Goal: Task Accomplishment & Management: Manage account settings

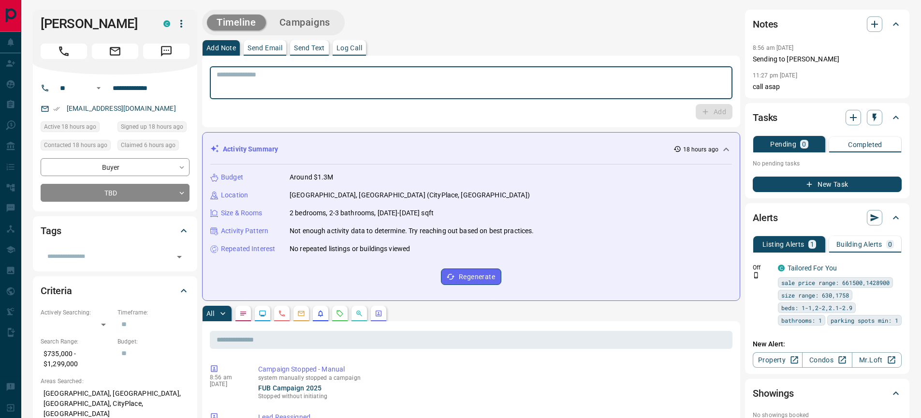
click at [247, 80] on textarea at bounding box center [471, 83] width 509 height 25
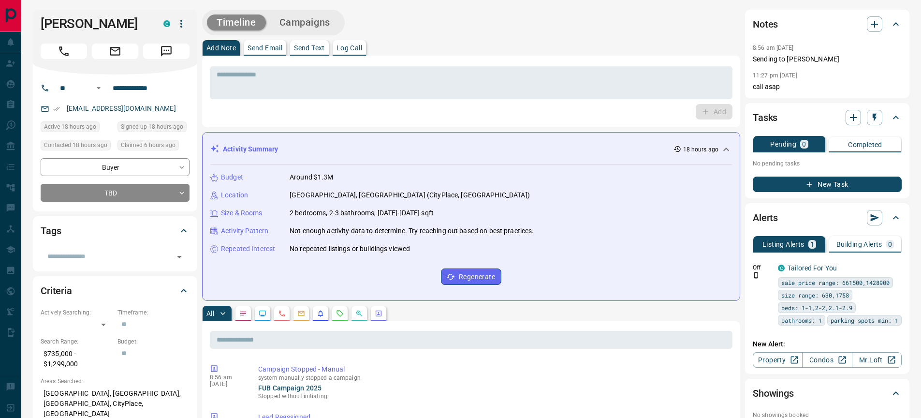
click at [273, 113] on div "Add" at bounding box center [471, 111] width 523 height 15
click at [225, 77] on textarea at bounding box center [471, 83] width 509 height 25
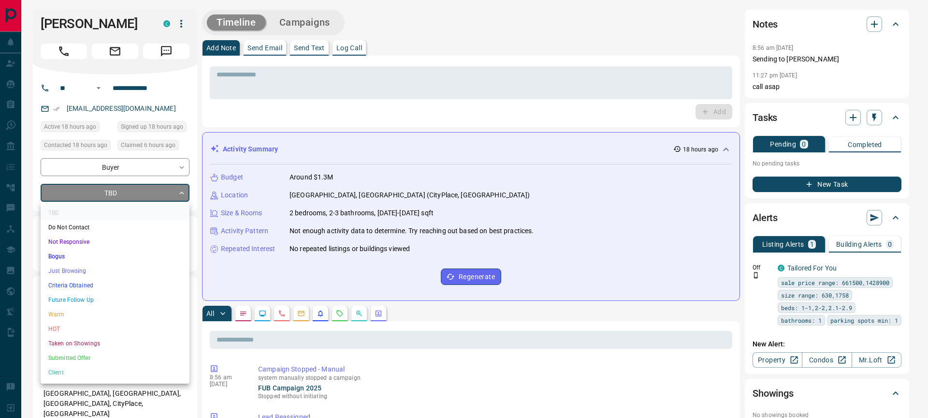
click at [70, 315] on li "Warm" at bounding box center [115, 314] width 149 height 15
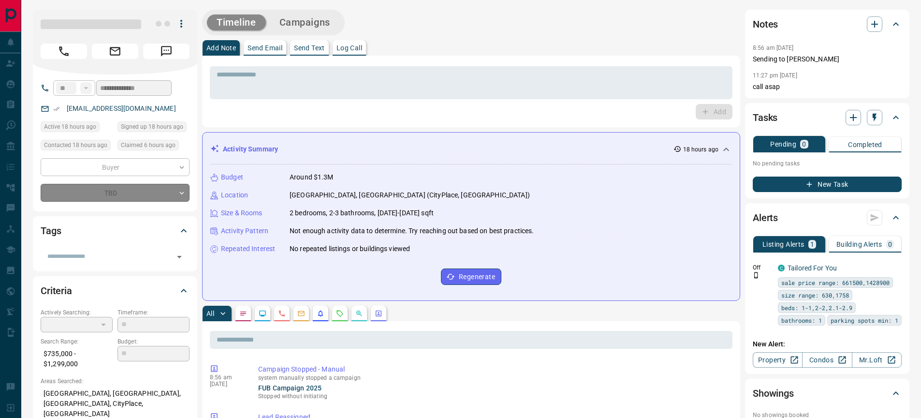
click at [312, 88] on div "TBD Do Not Contact Not Responsive Bogus Just Browsing Criteria Obtained Future …" at bounding box center [460, 209] width 921 height 418
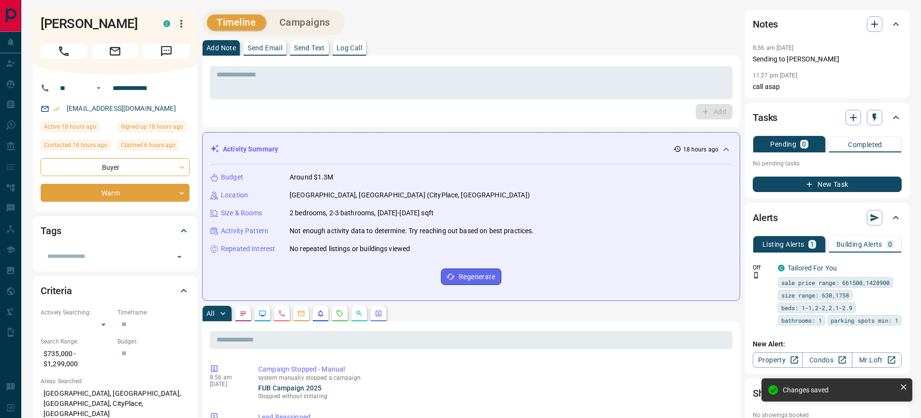
type input "*"
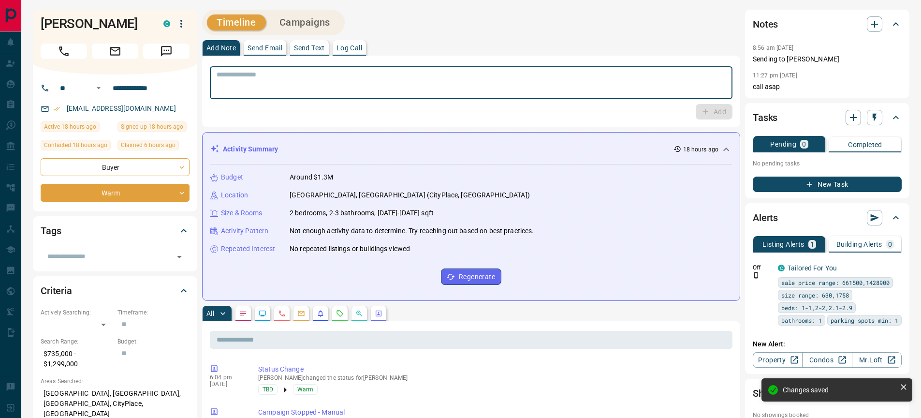
drag, startPoint x: 299, startPoint y: 85, endPoint x: 301, endPoint y: 74, distance: 10.3
click at [298, 85] on textarea at bounding box center [471, 83] width 509 height 25
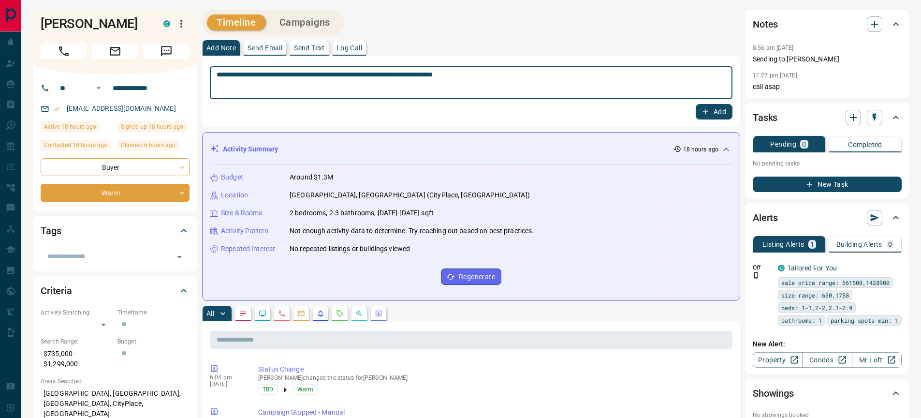
type textarea "**********"
click at [716, 107] on button "Add" at bounding box center [714, 111] width 37 height 15
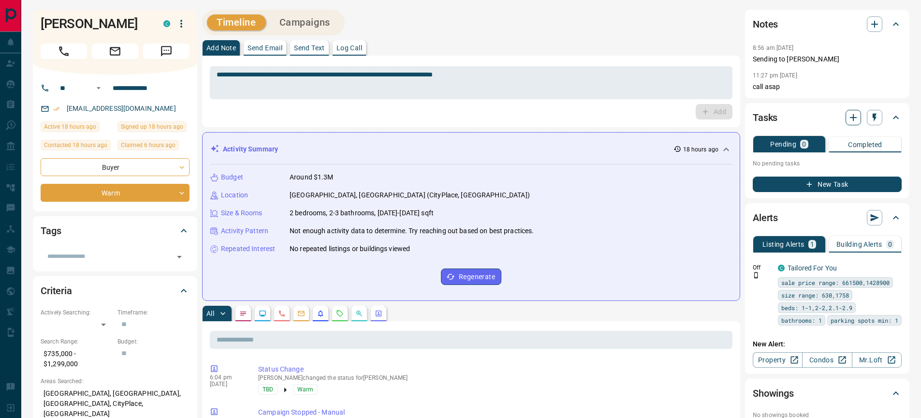
click at [855, 116] on icon "button" at bounding box center [854, 118] width 12 height 12
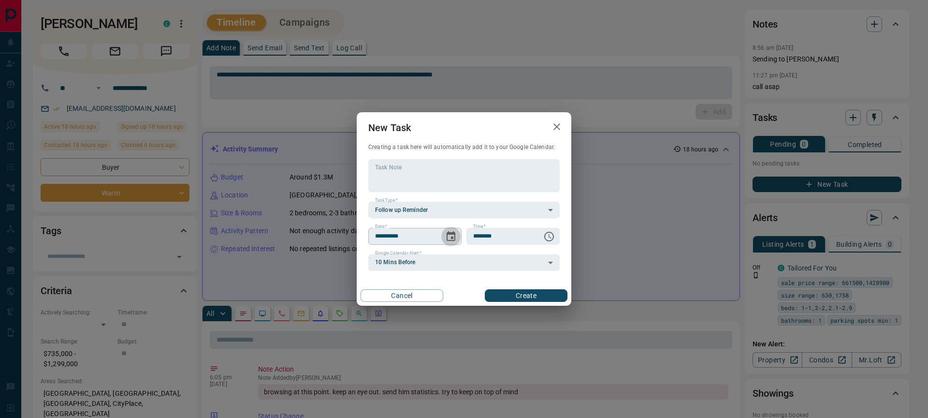
click at [449, 237] on icon "Choose date, selected date is Oct 16, 2025" at bounding box center [451, 237] width 12 height 12
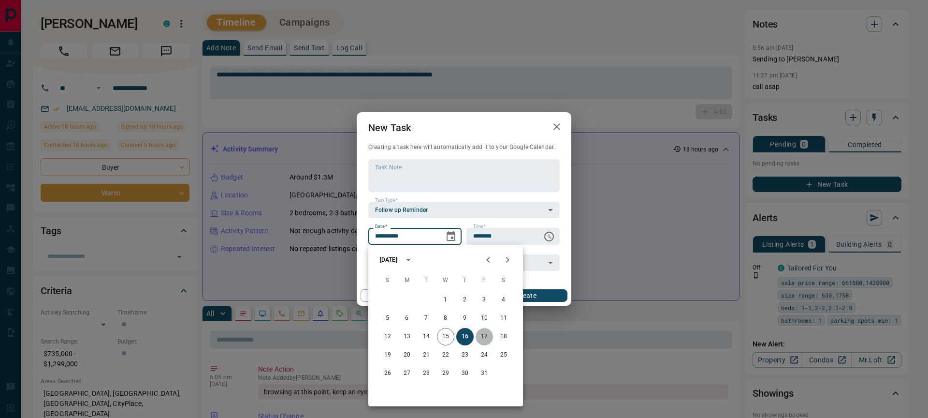
click at [485, 335] on button "17" at bounding box center [484, 336] width 17 height 17
type input "**********"
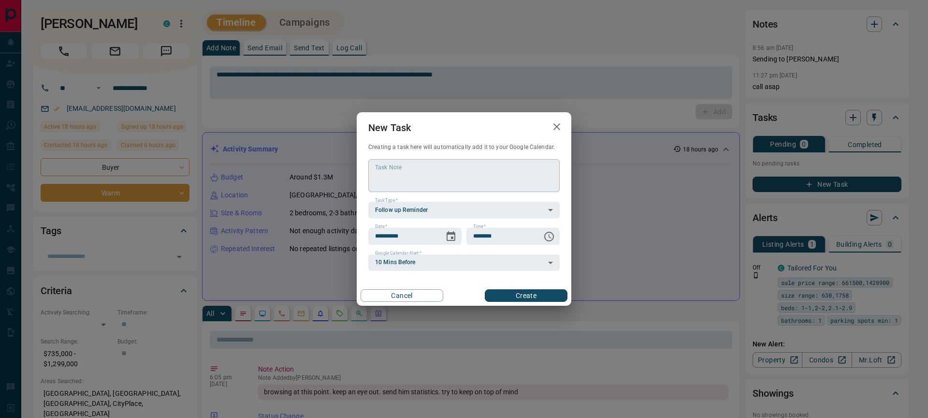
click at [482, 172] on textarea "Task Note" at bounding box center [464, 175] width 178 height 25
type textarea "**********"
click at [522, 294] on button "Create" at bounding box center [526, 295] width 83 height 13
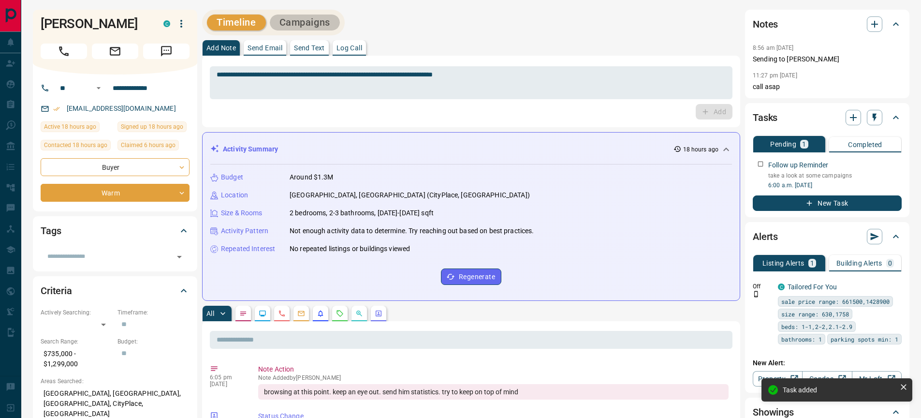
click at [286, 19] on button "Campaigns" at bounding box center [305, 23] width 70 height 16
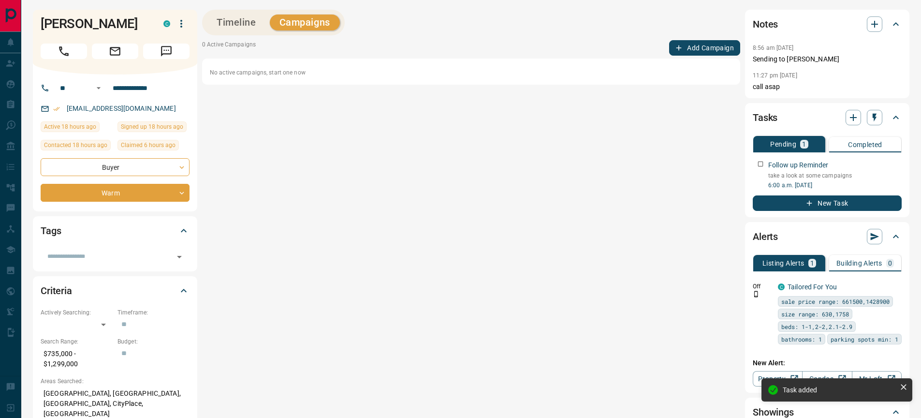
click at [699, 49] on button "Add Campaign" at bounding box center [704, 47] width 71 height 15
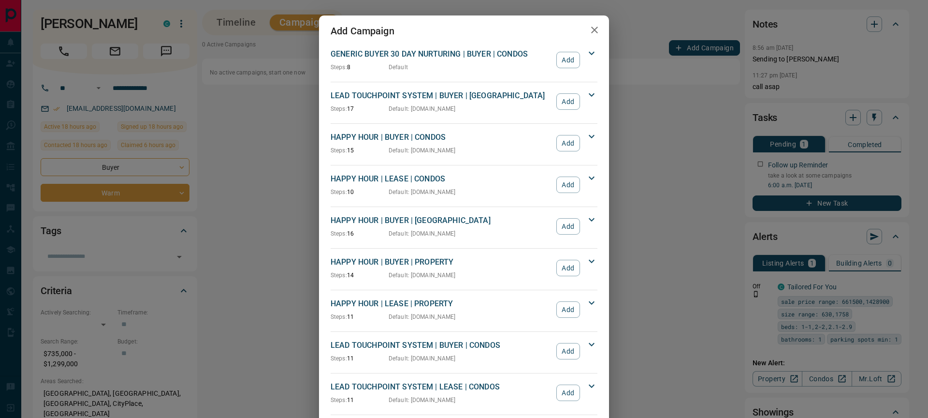
click at [587, 135] on icon at bounding box center [592, 137] width 12 height 12
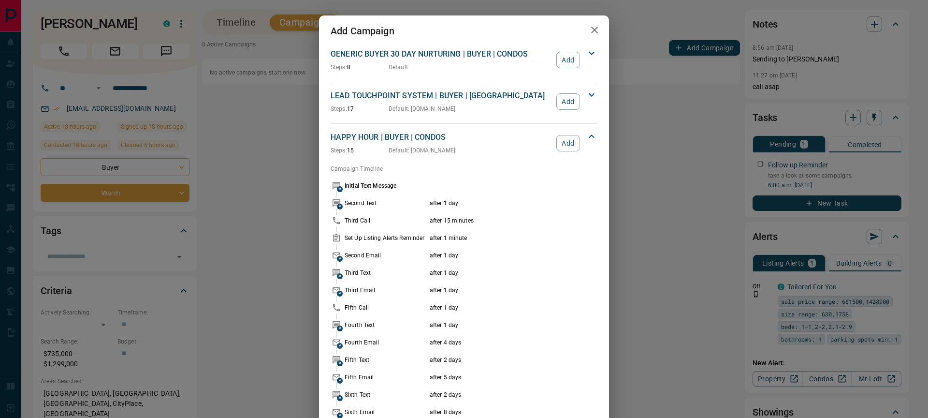
click at [586, 136] on icon at bounding box center [592, 137] width 12 height 12
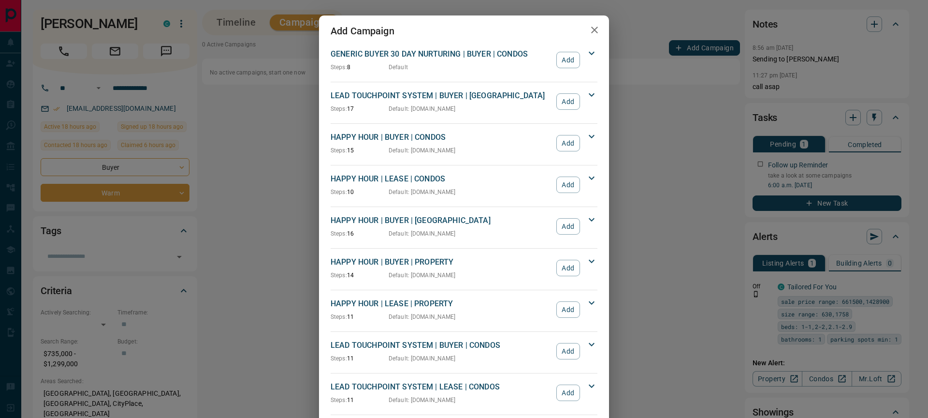
click at [586, 96] on icon at bounding box center [592, 95] width 12 height 12
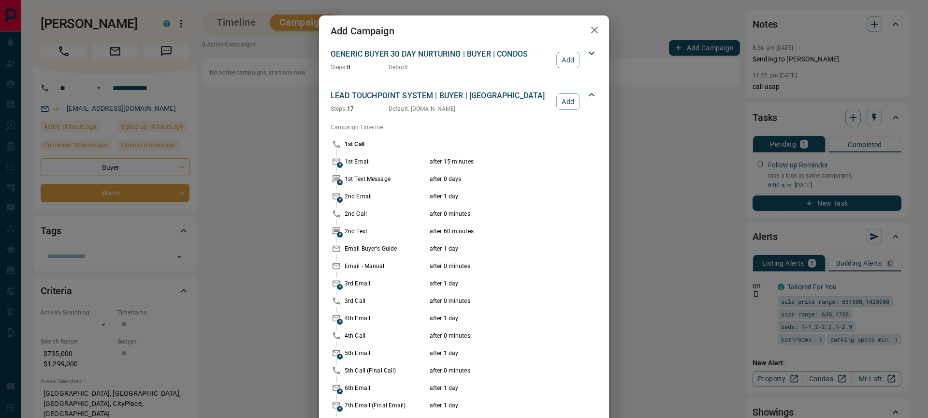
click at [591, 91] on icon at bounding box center [592, 95] width 12 height 12
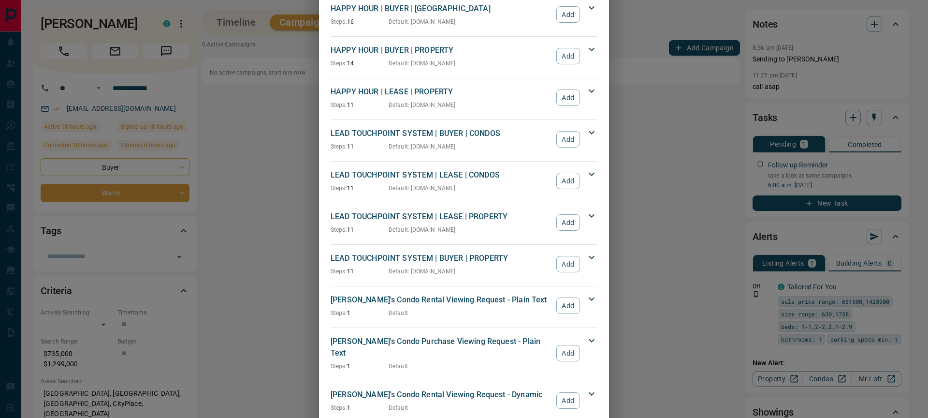
scroll to position [220, 0]
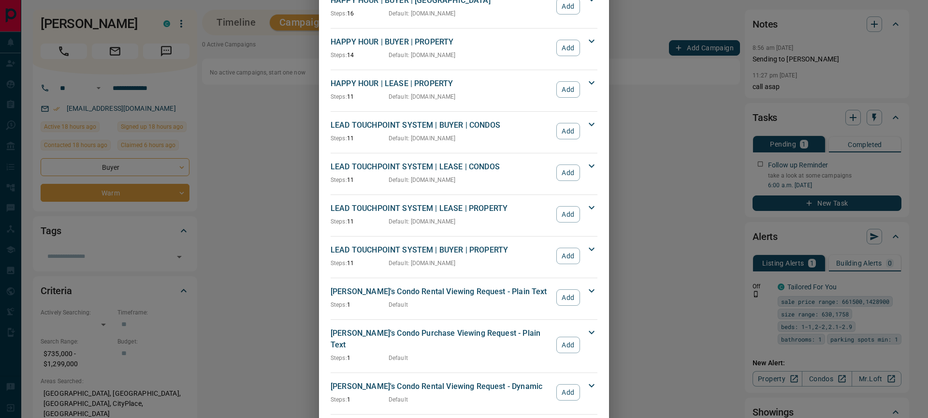
click at [589, 124] on icon at bounding box center [592, 124] width 6 height 3
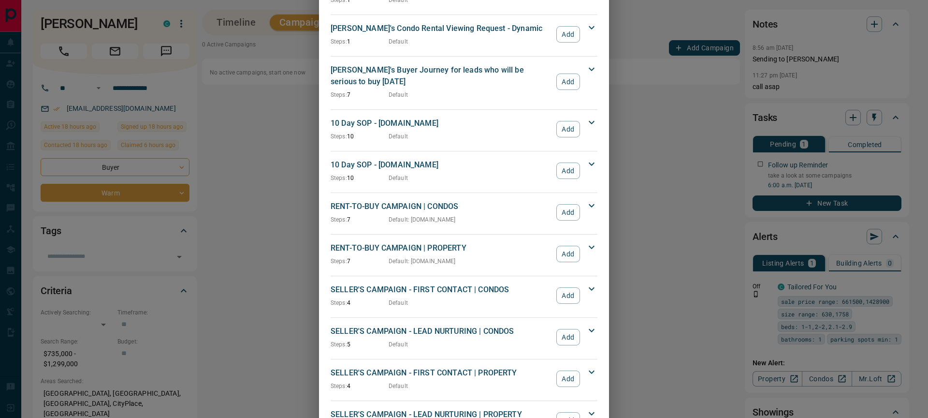
scroll to position [804, 0]
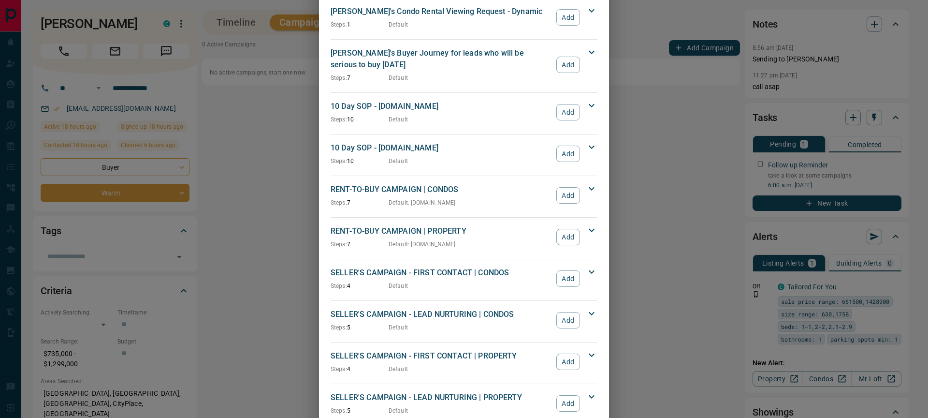
click at [591, 183] on icon at bounding box center [592, 189] width 12 height 12
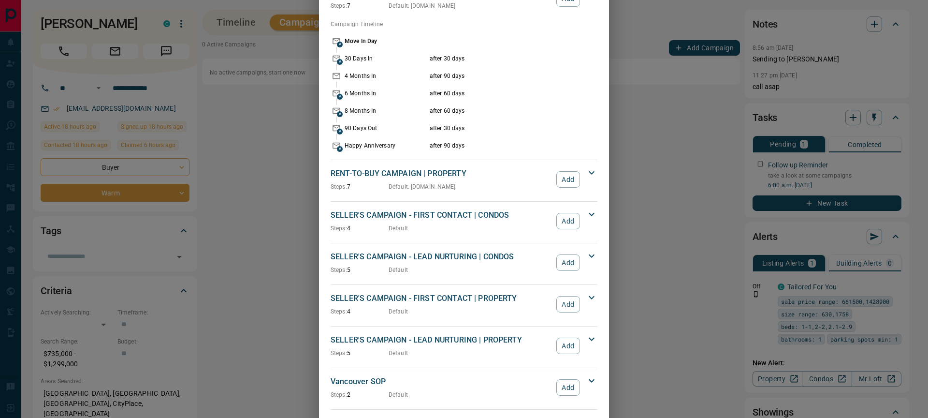
scroll to position [1056, 0]
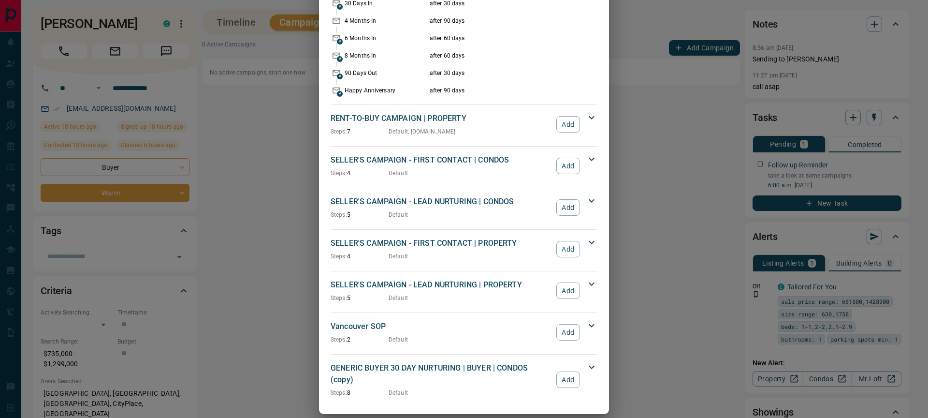
click at [591, 361] on icon at bounding box center [592, 367] width 12 height 12
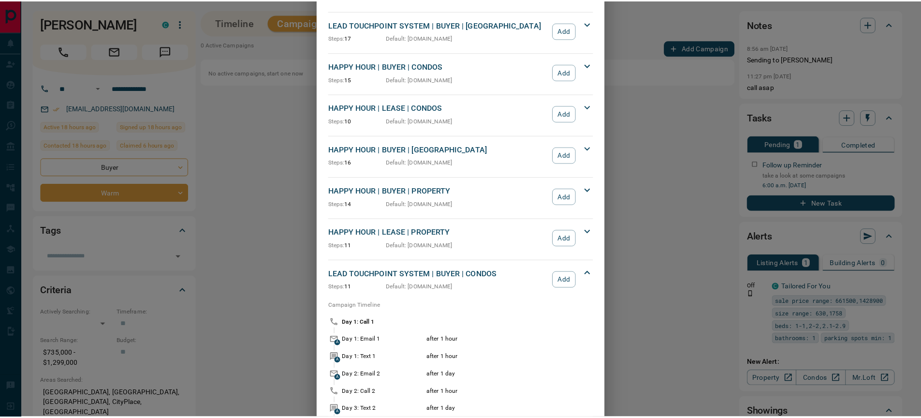
scroll to position [0, 0]
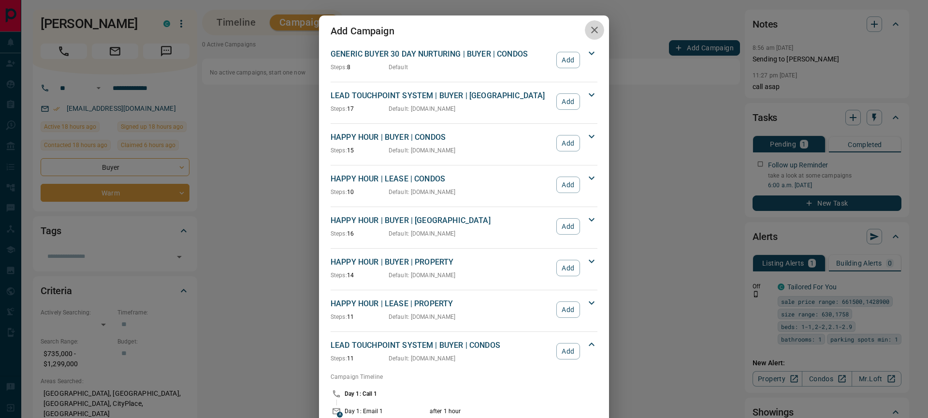
click at [592, 30] on icon "button" at bounding box center [594, 30] width 7 height 7
